Goal: Information Seeking & Learning: Learn about a topic

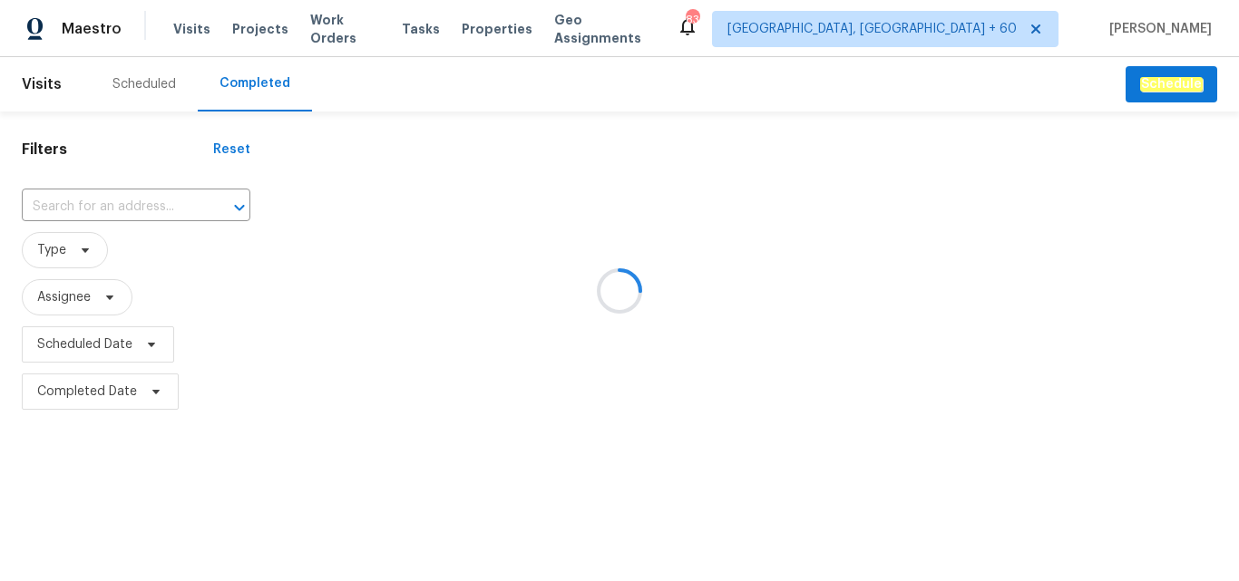
click at [85, 208] on div at bounding box center [619, 290] width 1239 height 581
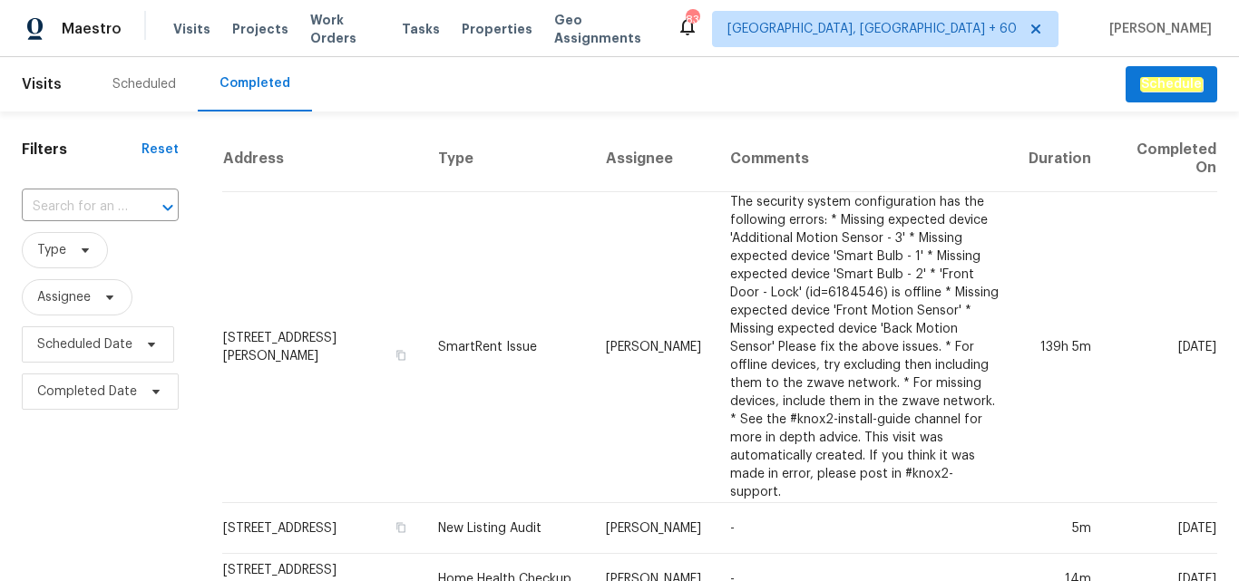
click at [79, 201] on input "text" at bounding box center [75, 207] width 106 height 28
type input "c847fbed-497a-5380-add4-6e926d52769a"
click at [105, 194] on input "text" at bounding box center [75, 207] width 106 height 28
paste input "[STREET_ADDRESS][PERSON_NAME]"
type input "[STREET_ADDRESS][PERSON_NAME]"
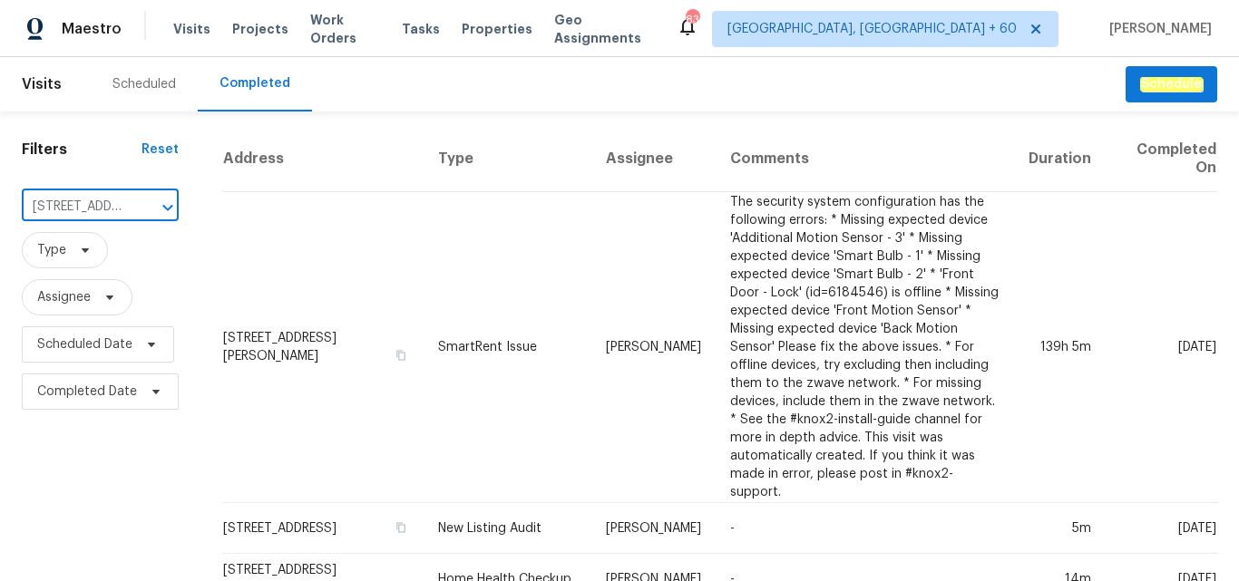
scroll to position [0, 135]
click at [99, 255] on li "[STREET_ADDRESS][PERSON_NAME]" at bounding box center [99, 256] width 154 height 49
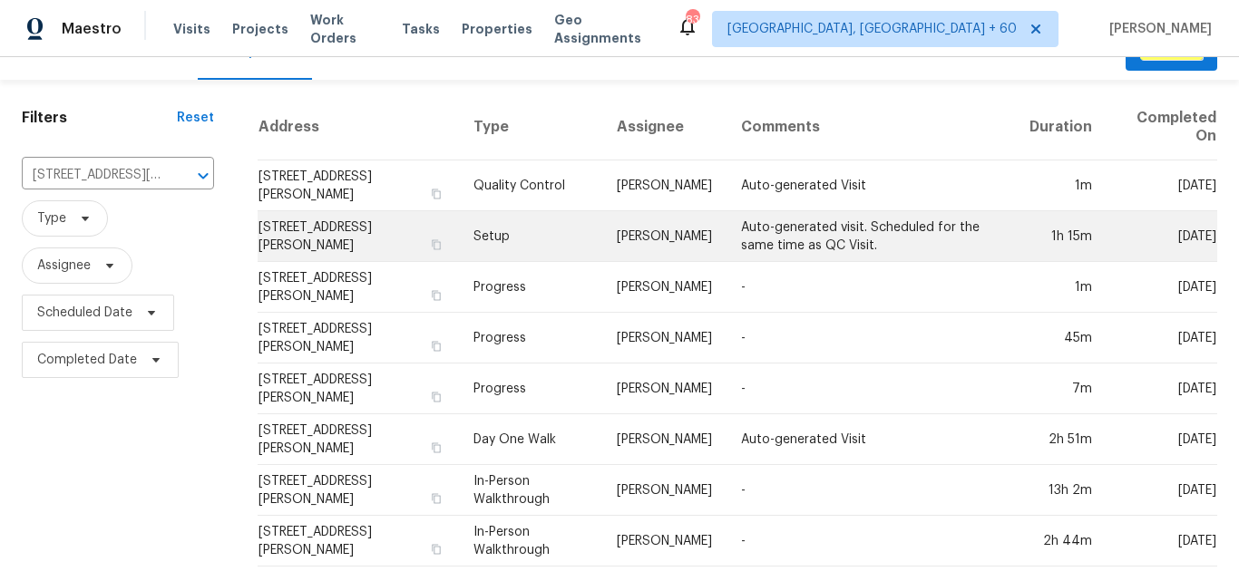
scroll to position [45, 0]
click at [492, 237] on td "Setup" at bounding box center [531, 236] width 144 height 51
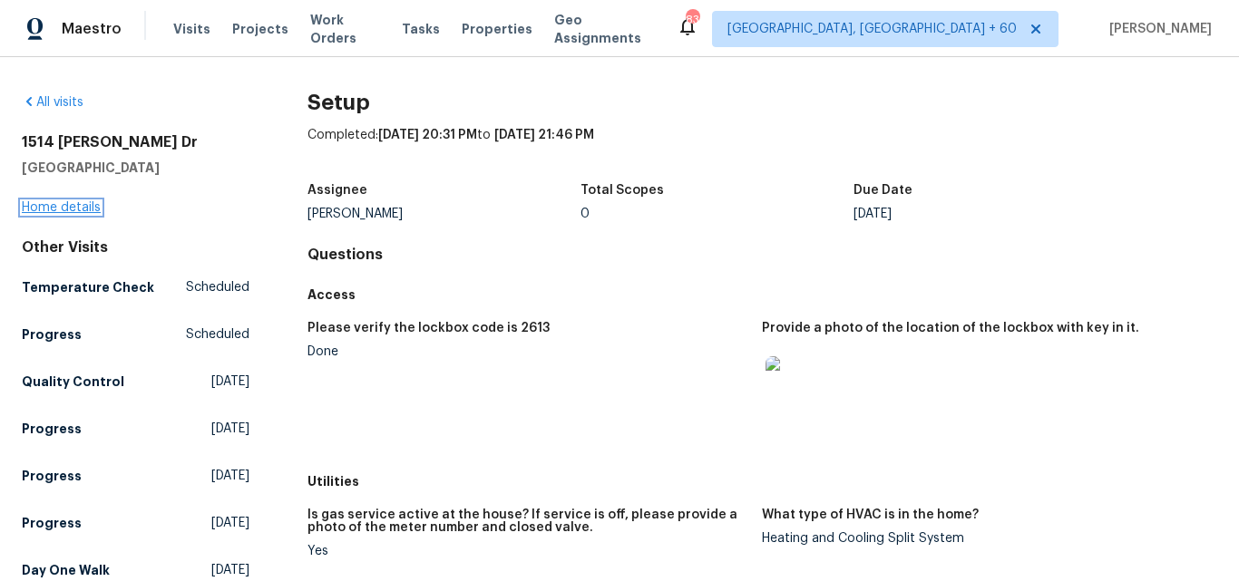
click at [51, 204] on link "Home details" at bounding box center [61, 207] width 79 height 13
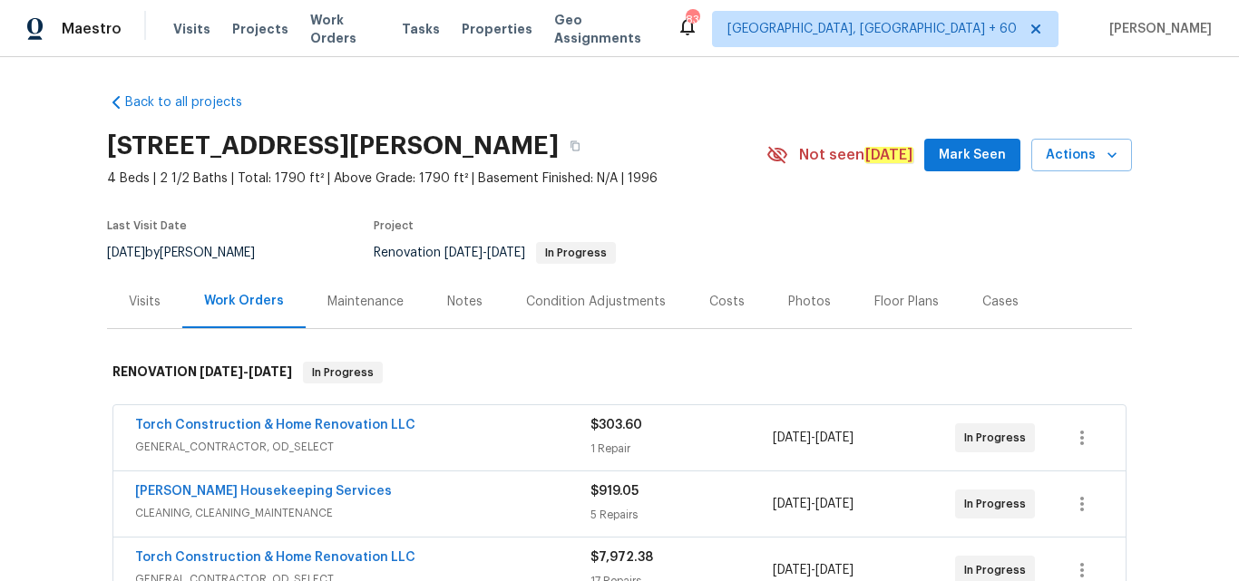
click at [788, 297] on div "Photos" at bounding box center [809, 302] width 43 height 18
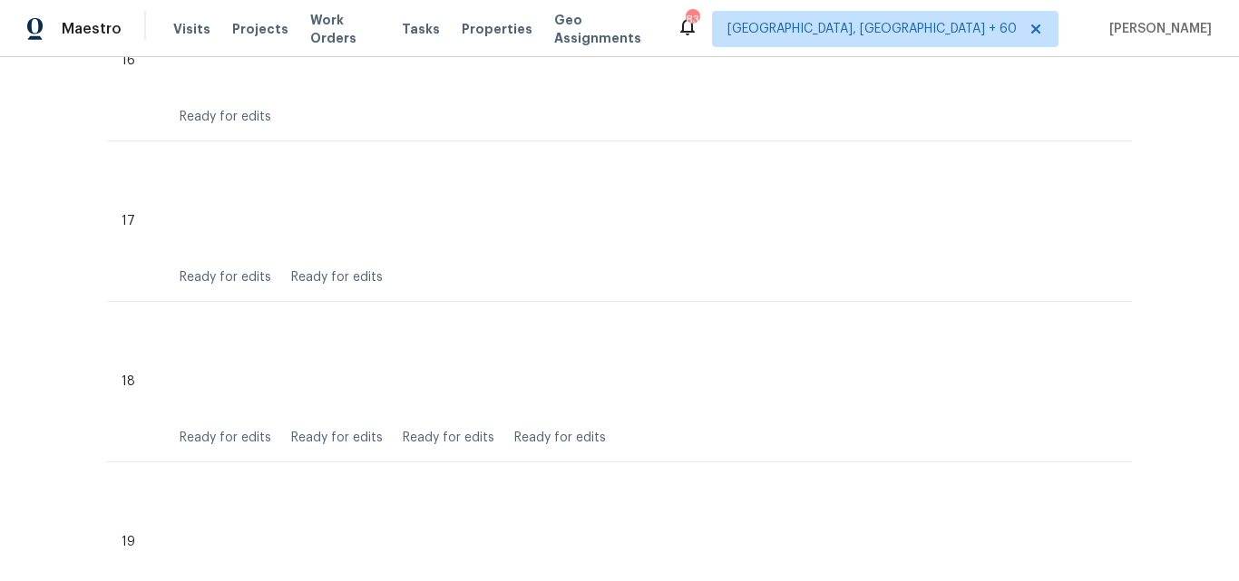
scroll to position [3582, 0]
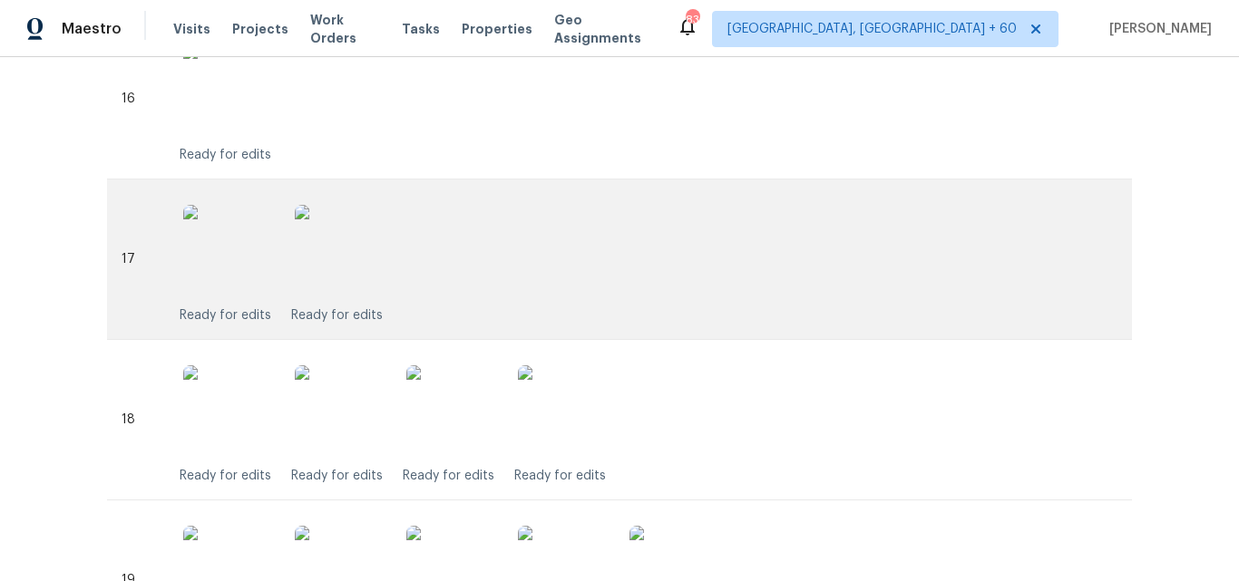
click at [231, 267] on img at bounding box center [228, 250] width 91 height 91
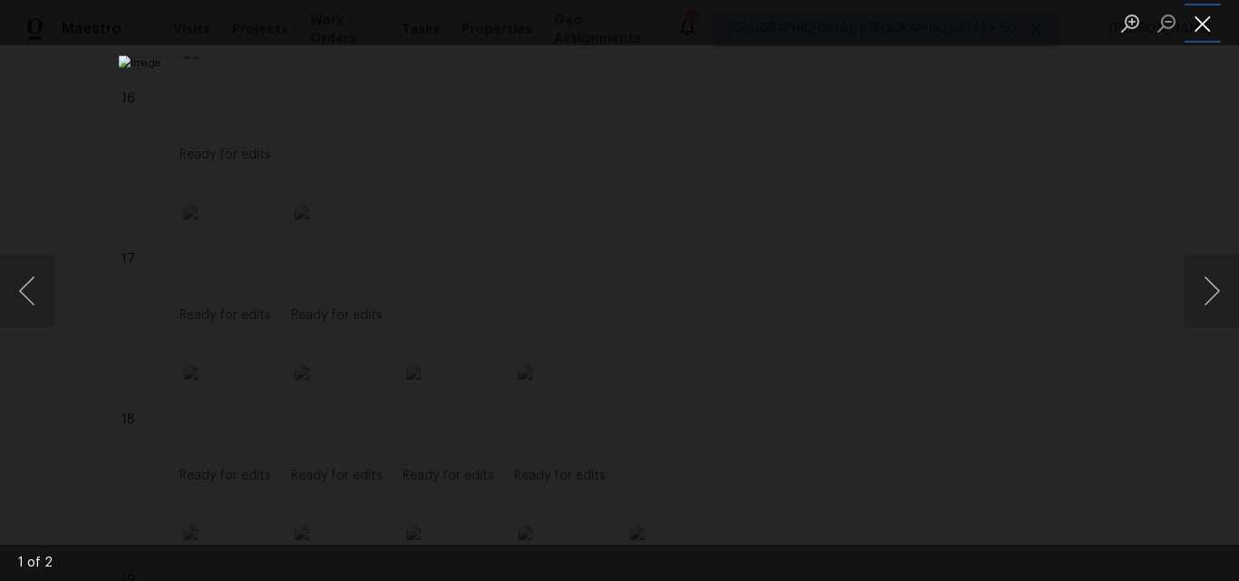
click at [1196, 35] on button "Close lightbox" at bounding box center [1202, 23] width 36 height 32
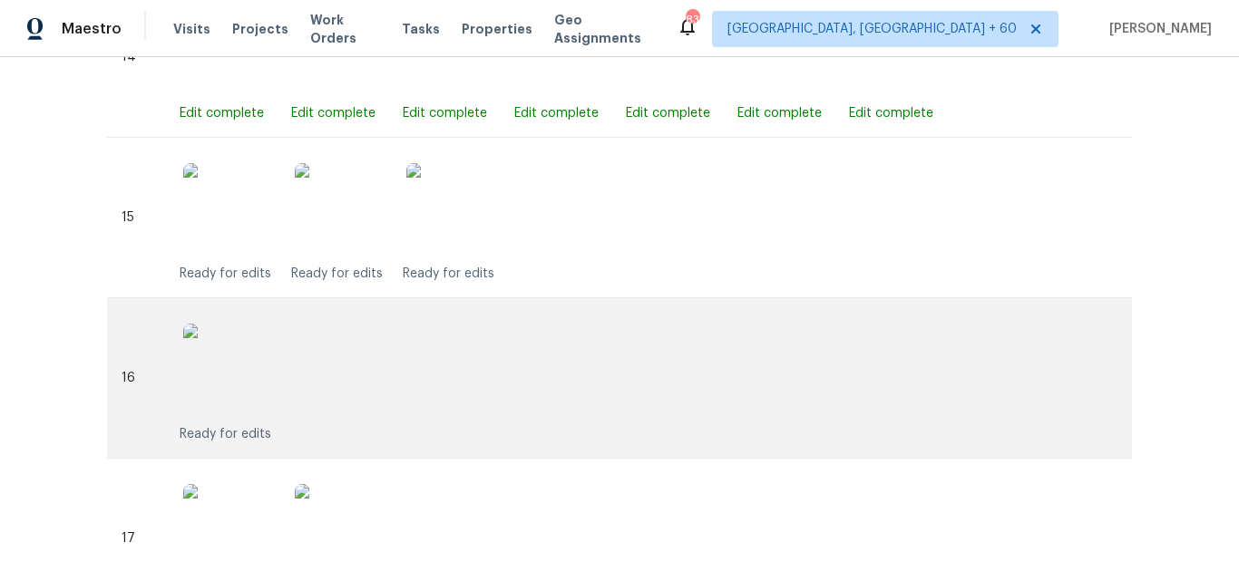
scroll to position [3400, 0]
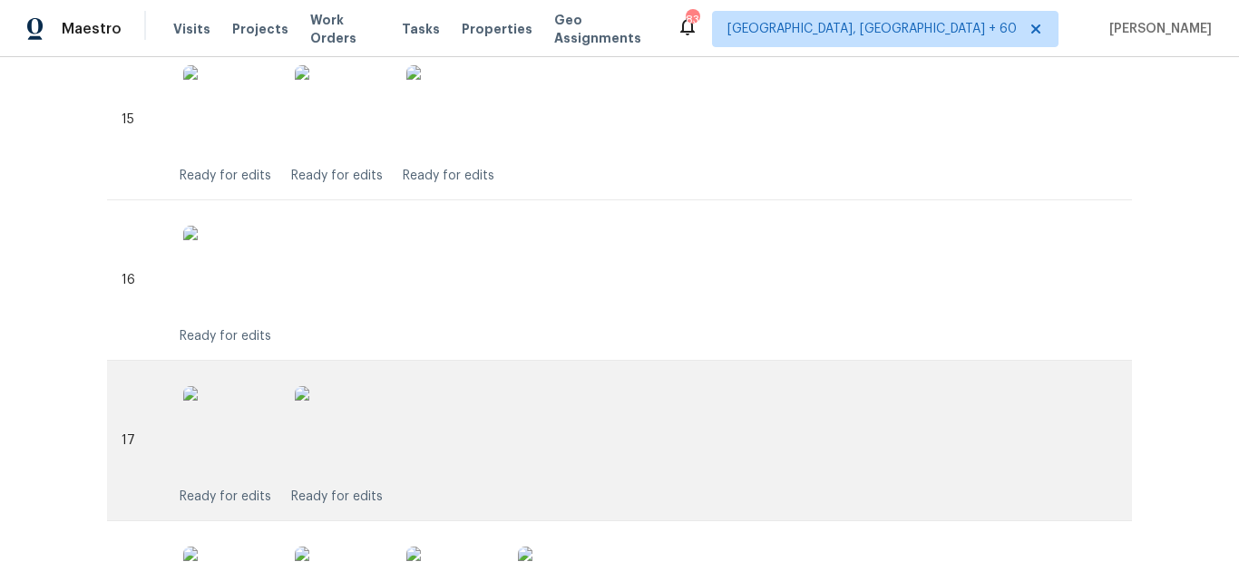
click at [247, 422] on img at bounding box center [228, 431] width 91 height 91
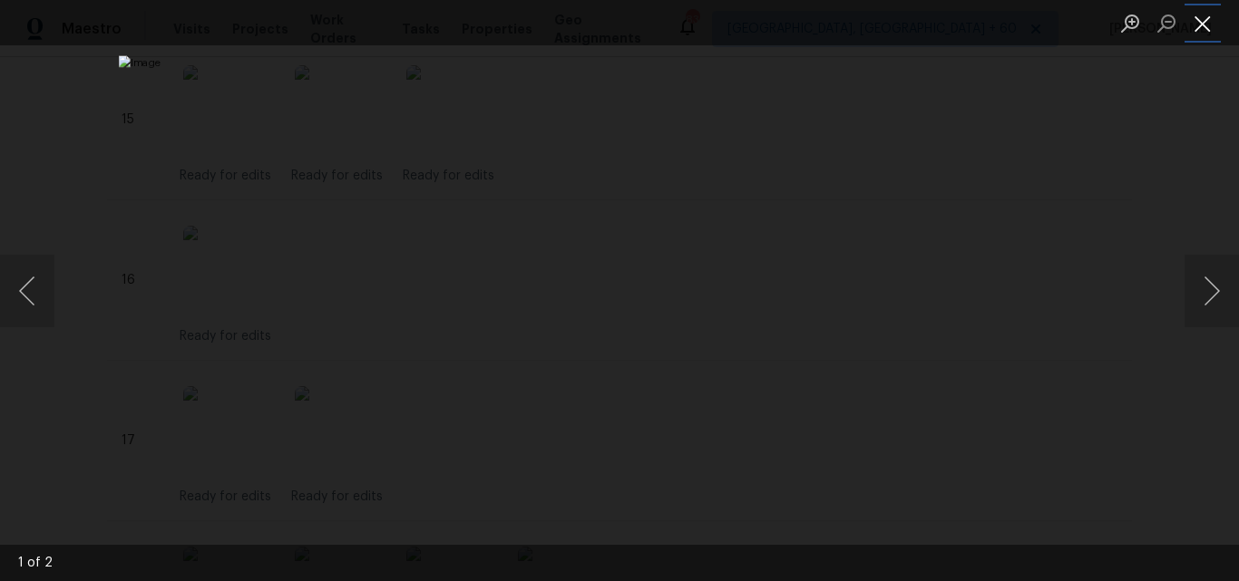
click at [1197, 32] on button "Close lightbox" at bounding box center [1202, 23] width 36 height 32
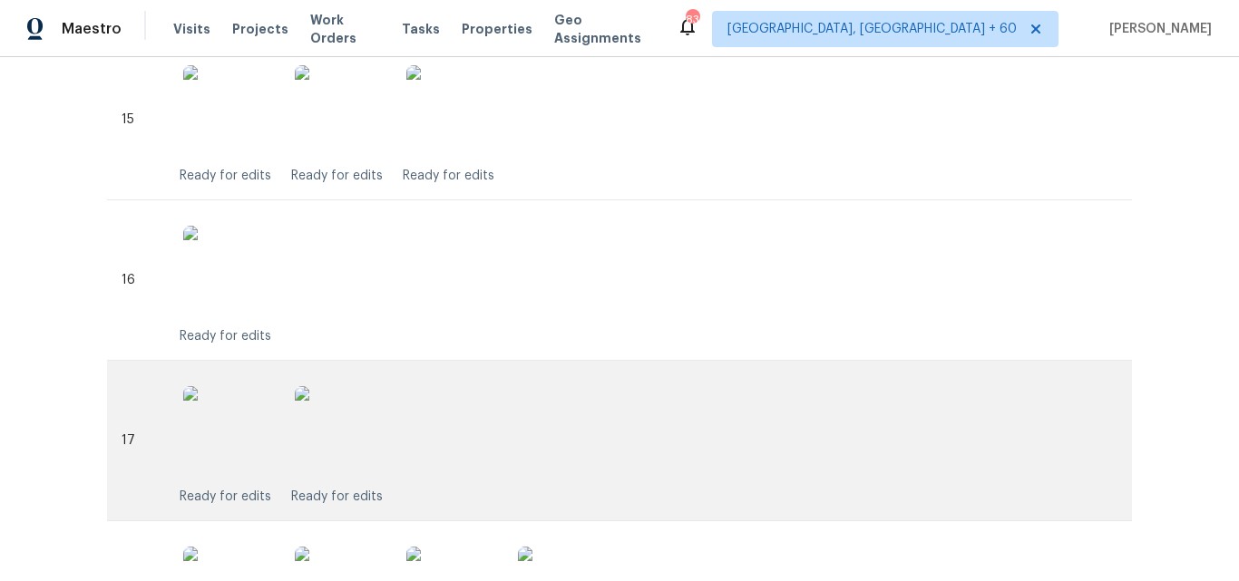
click at [202, 461] on img at bounding box center [228, 431] width 91 height 91
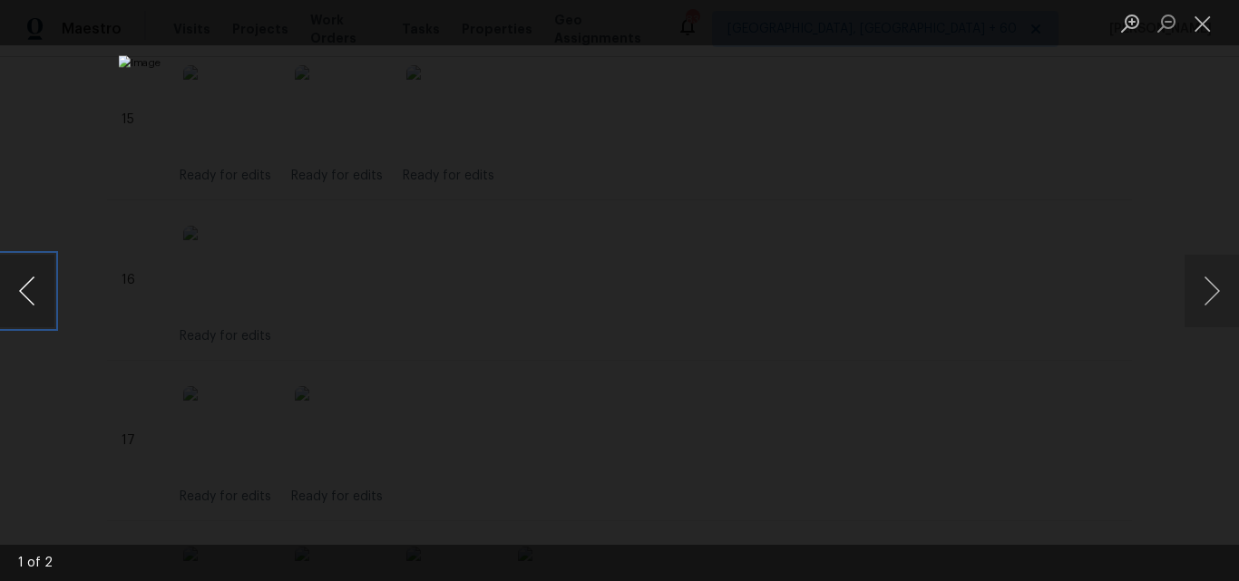
click at [25, 288] on button "Previous image" at bounding box center [27, 291] width 54 height 73
click at [1202, 300] on button "Next image" at bounding box center [1211, 291] width 54 height 73
click at [1209, 298] on button "Next image" at bounding box center [1211, 291] width 54 height 73
click at [1213, 297] on button "Next image" at bounding box center [1211, 291] width 54 height 73
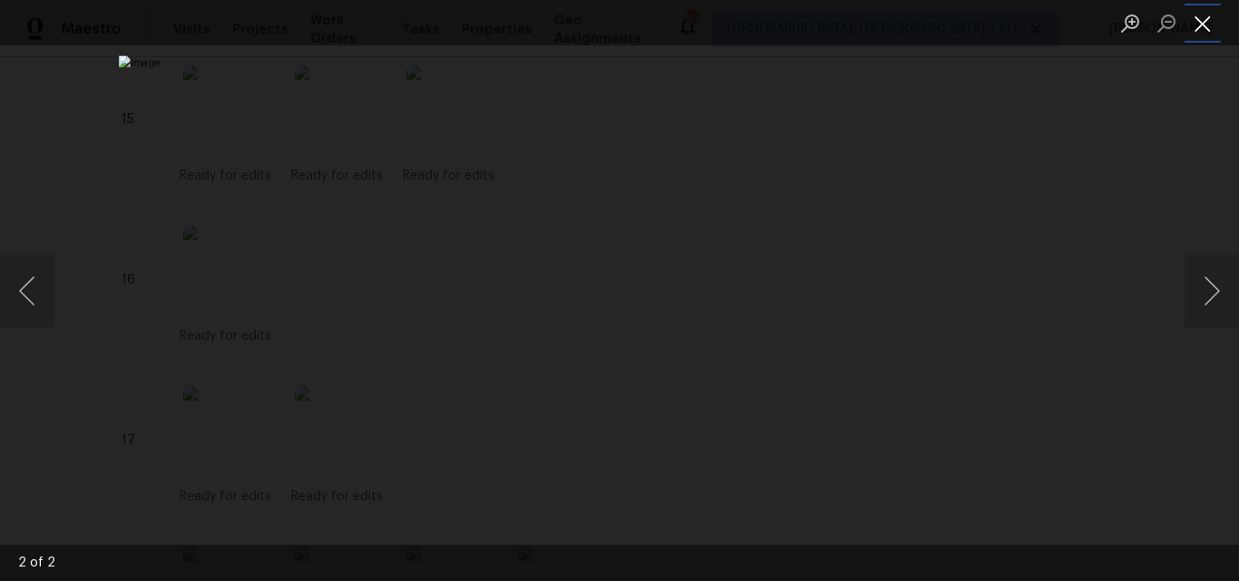
click at [1206, 28] on button "Close lightbox" at bounding box center [1202, 23] width 36 height 32
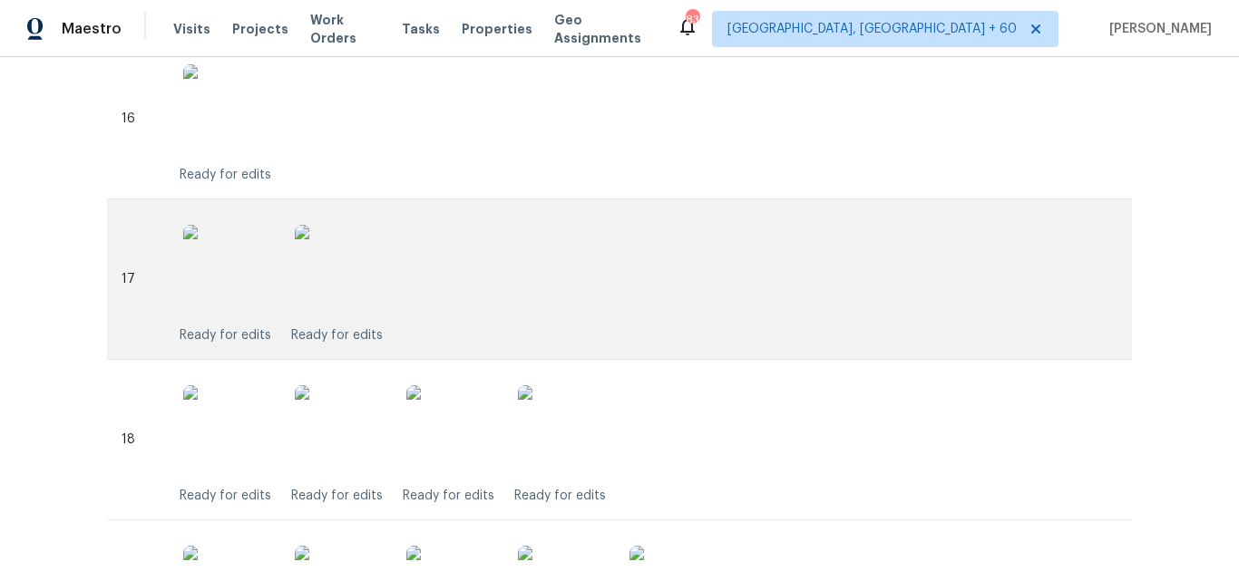
scroll to position [3582, 0]
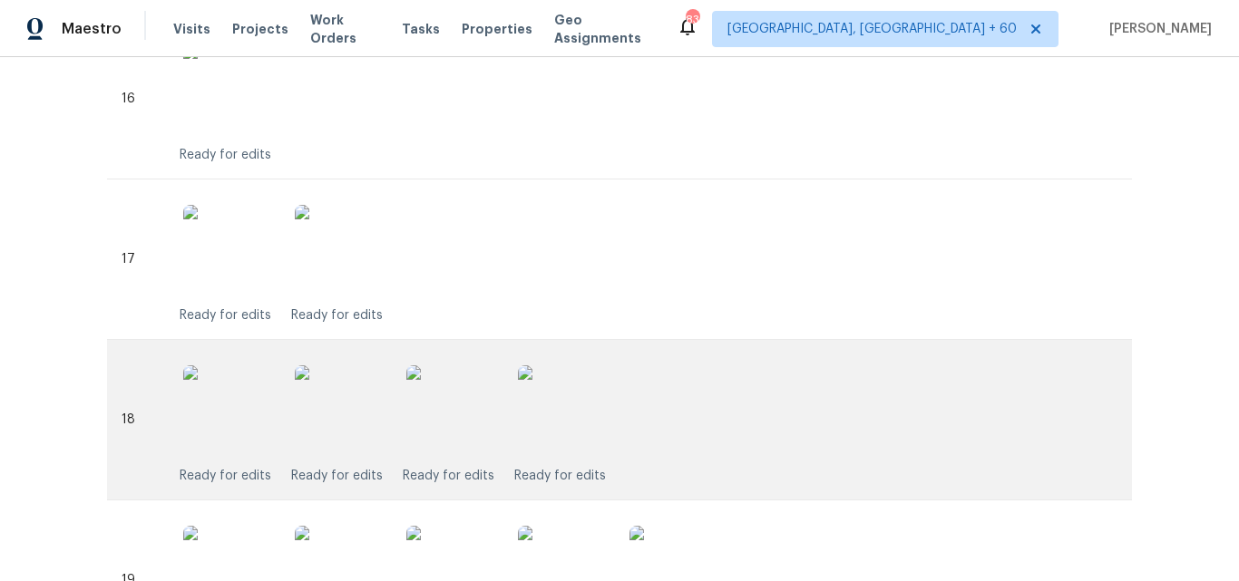
click at [562, 399] on img at bounding box center [563, 410] width 91 height 91
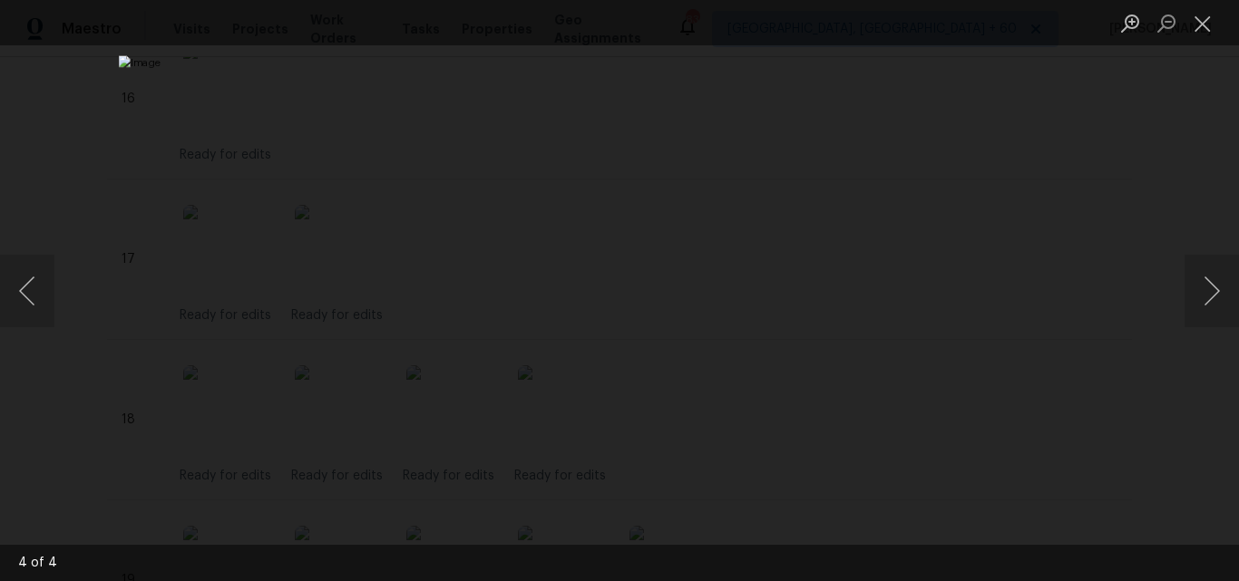
click at [719, 260] on img "Lightbox" at bounding box center [620, 290] width 1002 height 470
click at [706, 299] on img "Lightbox" at bounding box center [620, 290] width 1002 height 470
click at [1200, 27] on button "Close lightbox" at bounding box center [1202, 23] width 36 height 32
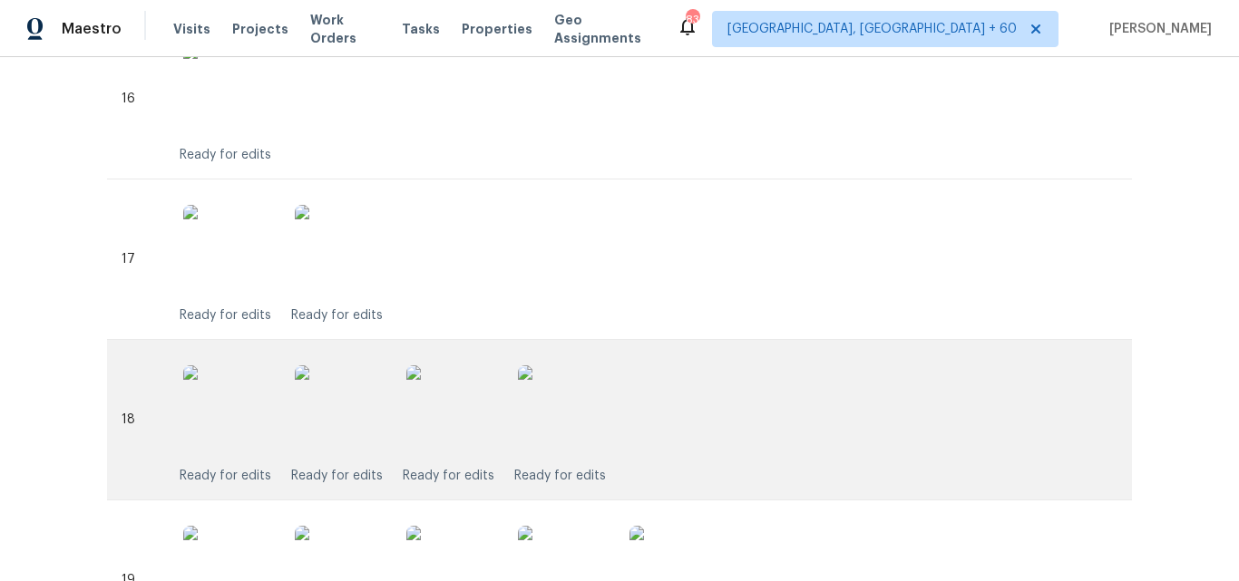
click at [424, 417] on img at bounding box center [451, 410] width 91 height 91
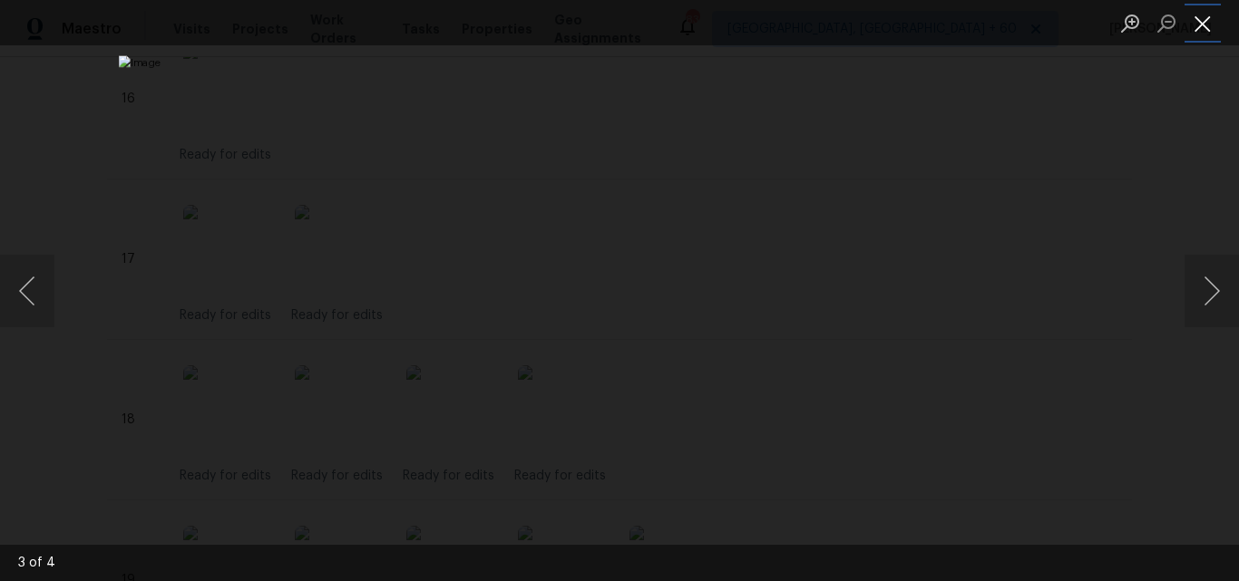
click at [1196, 28] on button "Close lightbox" at bounding box center [1202, 23] width 36 height 32
